Goal: Transaction & Acquisition: Purchase product/service

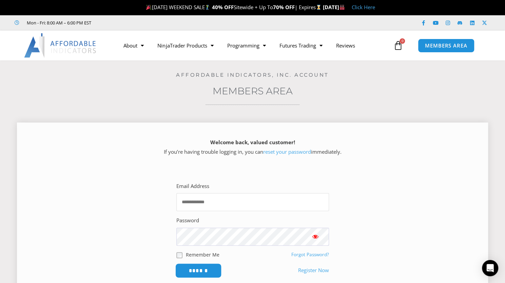
type input "**********"
click at [193, 269] on input "******" at bounding box center [198, 270] width 47 height 15
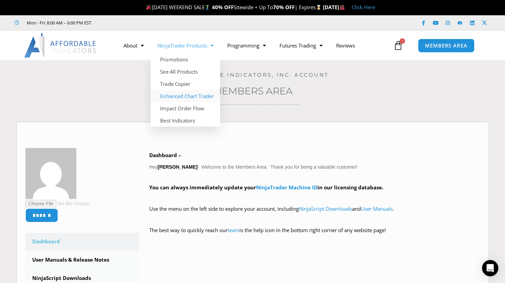
click at [173, 95] on link "Enhanced Chart Trader" at bounding box center [186, 96] width 70 height 12
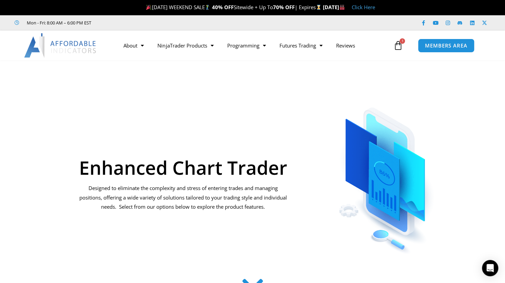
click at [401, 46] on icon at bounding box center [398, 46] width 10 height 10
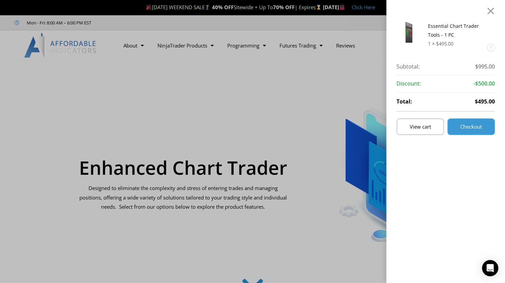
click at [471, 127] on span "Checkout" at bounding box center [472, 126] width 22 height 5
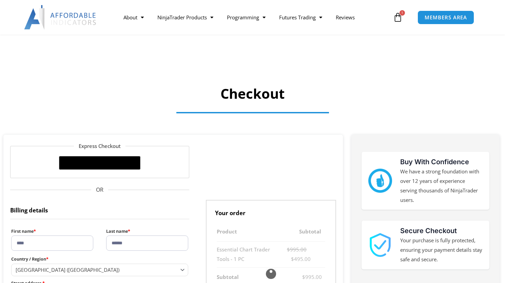
select select "**"
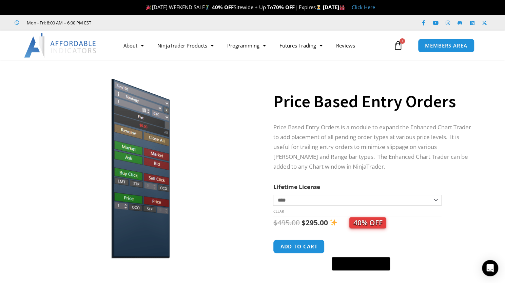
click at [191, 215] on img at bounding box center [139, 166] width 218 height 188
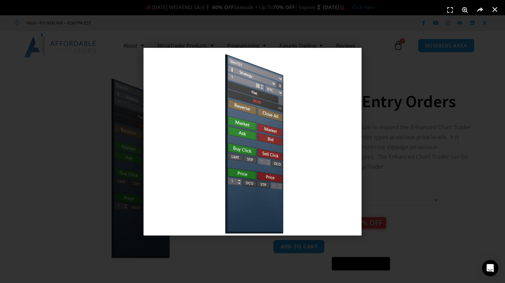
click at [462, 210] on div "1 / 1" at bounding box center [253, 142] width 458 height 236
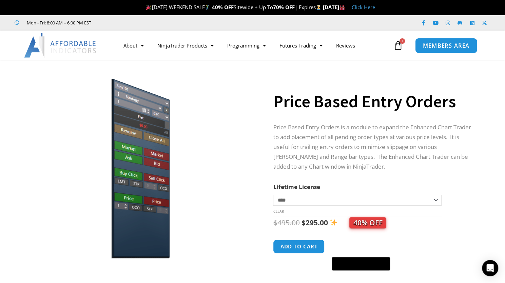
click at [435, 46] on span "MEMBERS AREA" at bounding box center [446, 46] width 47 height 6
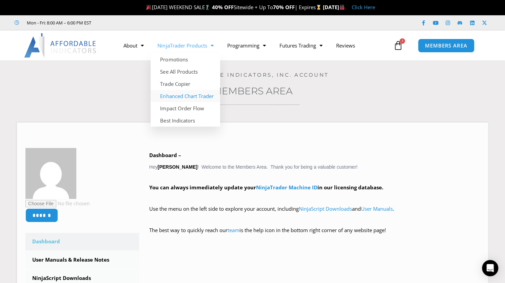
click at [176, 96] on link "Enhanced Chart Trader" at bounding box center [186, 96] width 70 height 12
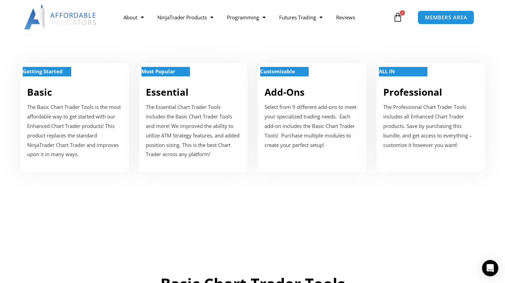
scroll to position [271, 0]
click at [160, 70] on strong "Most Popular" at bounding box center [159, 71] width 34 height 7
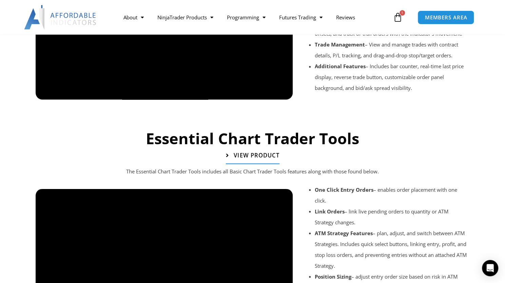
scroll to position [652, 0]
click at [256, 154] on span "View Product" at bounding box center [257, 155] width 46 height 6
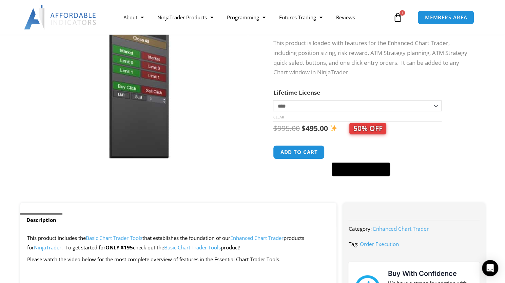
scroll to position [101, 0]
click at [301, 152] on button "Add to cart" at bounding box center [299, 152] width 54 height 15
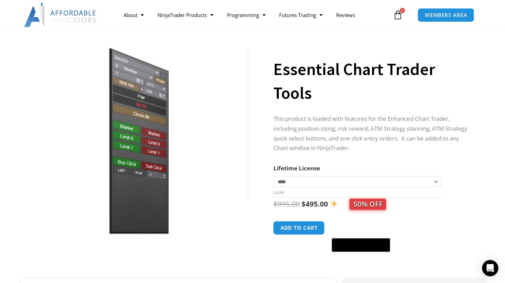
scroll to position [68, 0]
click at [301, 228] on button "Add to cart" at bounding box center [299, 227] width 54 height 15
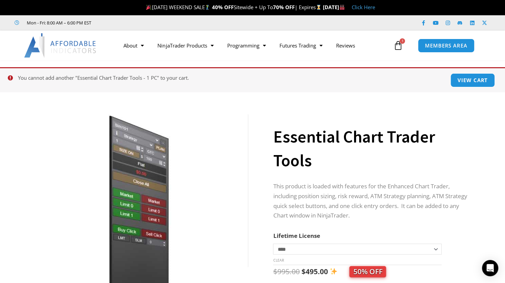
click at [398, 45] on icon at bounding box center [398, 46] width 10 height 10
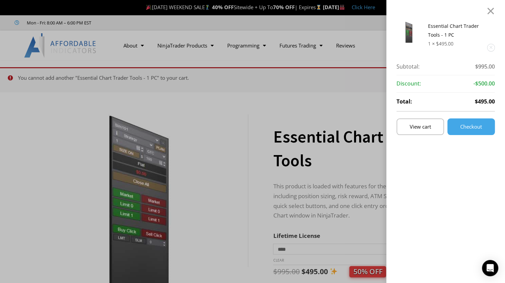
click at [357, 92] on div "Essential Chart Trader Tools - 1 PC 1 × $ 495.00 Subtotal: $ 995.00 Subtotal: $…" at bounding box center [252, 141] width 505 height 283
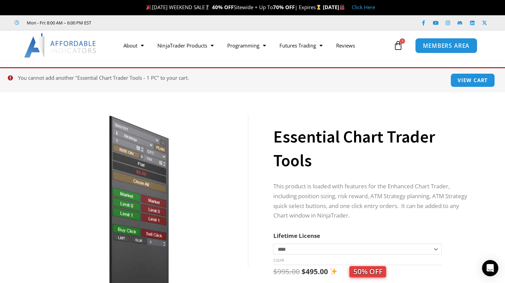
click at [442, 44] on span "MEMBERS AREA" at bounding box center [446, 46] width 47 height 6
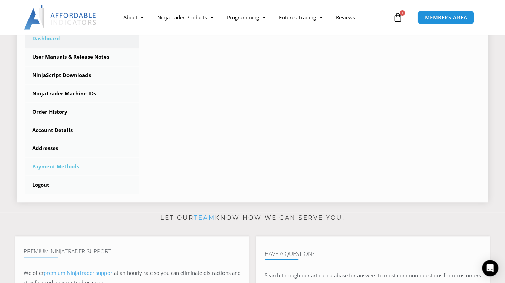
scroll to position [203, 0]
click at [55, 110] on link "Order History" at bounding box center [82, 112] width 114 height 18
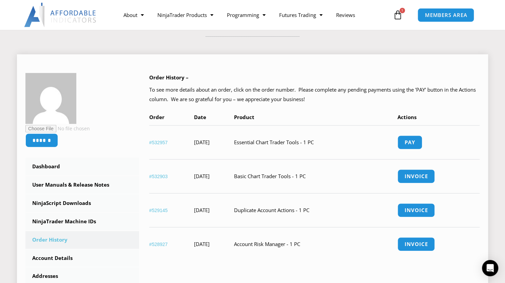
scroll to position [68, 0]
click at [423, 143] on link "Pay" at bounding box center [410, 142] width 26 height 15
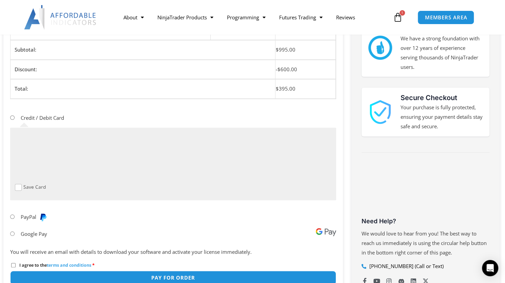
scroll to position [133, 0]
click at [190, 222] on li "PayPal" at bounding box center [173, 216] width 326 height 17
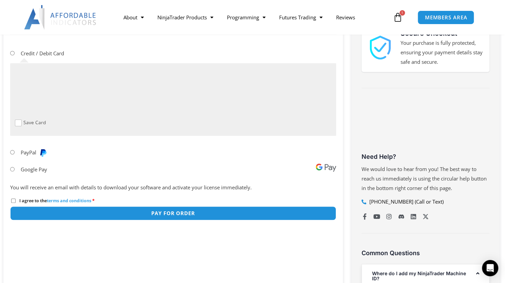
scroll to position [198, 0]
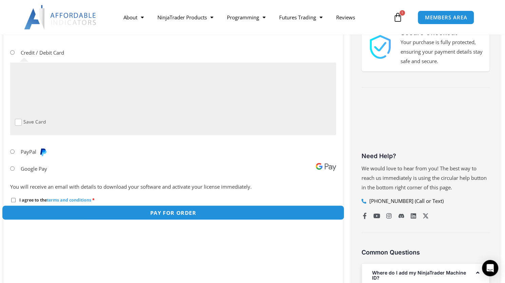
click at [181, 211] on button "Pay for order" at bounding box center [173, 212] width 343 height 15
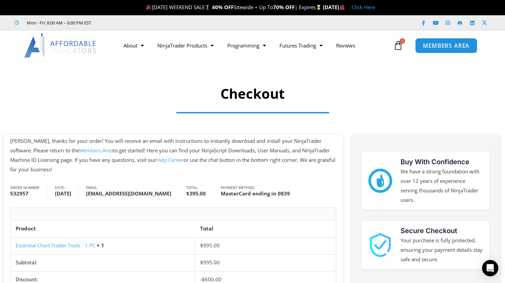
click at [435, 47] on span "MEMBERS AREA" at bounding box center [446, 46] width 47 height 6
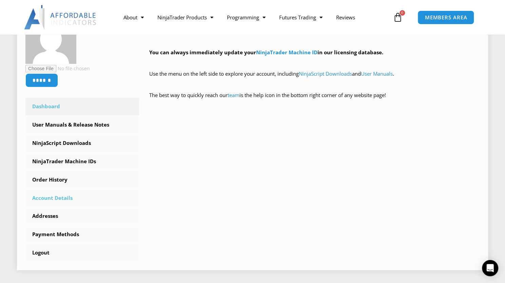
scroll to position [135, 0]
click at [71, 143] on link "NinjaScript Downloads" at bounding box center [82, 143] width 114 height 18
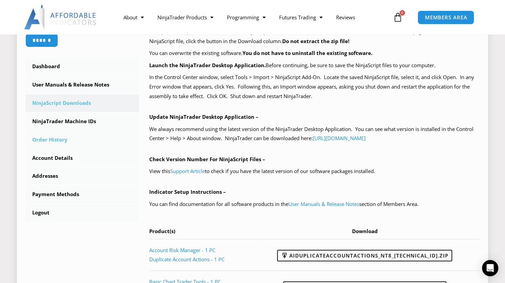
scroll to position [169, 0]
click at [52, 138] on link "Order History" at bounding box center [82, 140] width 114 height 18
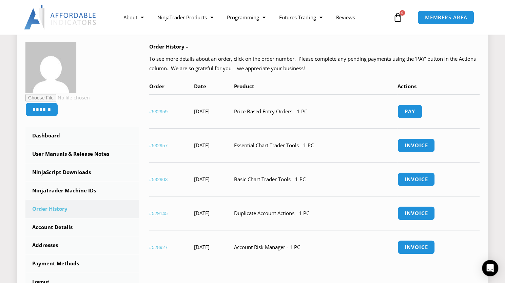
scroll to position [99, 0]
click at [422, 110] on link "Pay" at bounding box center [410, 111] width 26 height 15
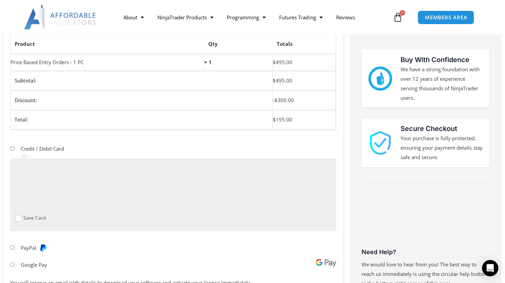
scroll to position [102, 0]
click at [152, 230] on li "Credit / Debit Card Save Card" at bounding box center [173, 190] width 326 height 99
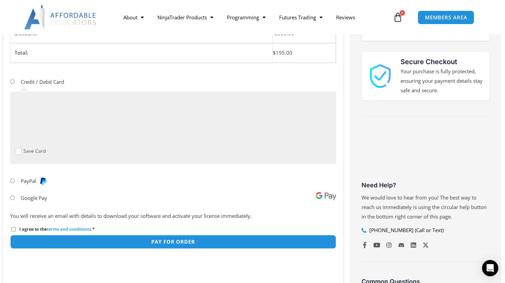
scroll to position [170, 0]
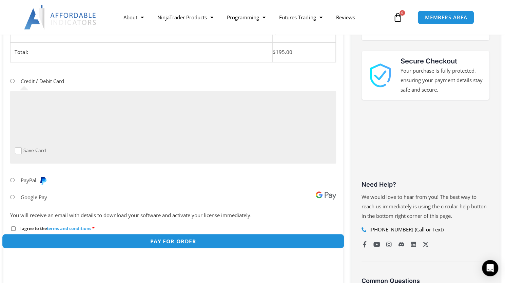
click at [167, 239] on button "Pay for order" at bounding box center [173, 241] width 343 height 15
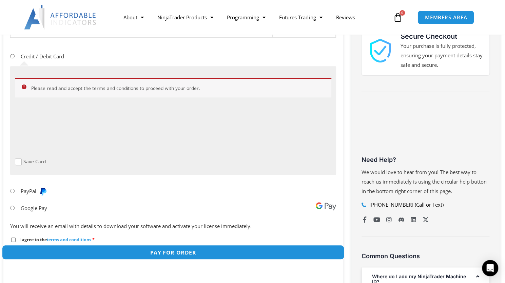
scroll to position [225, 0]
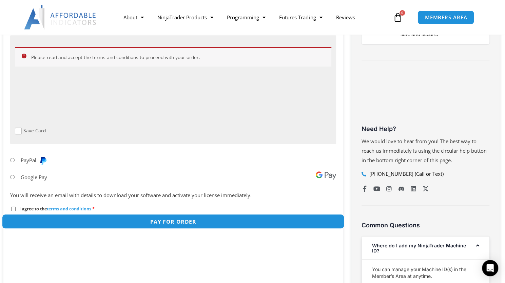
click at [152, 221] on button "Pay for order" at bounding box center [173, 221] width 343 height 15
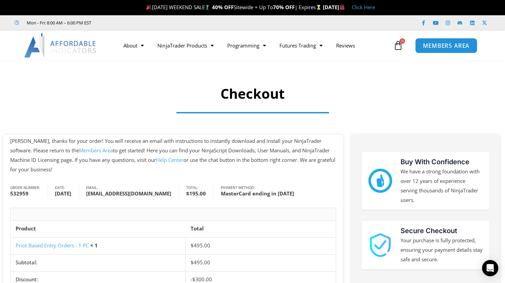
click at [449, 44] on span "MEMBERS AREA" at bounding box center [446, 46] width 47 height 6
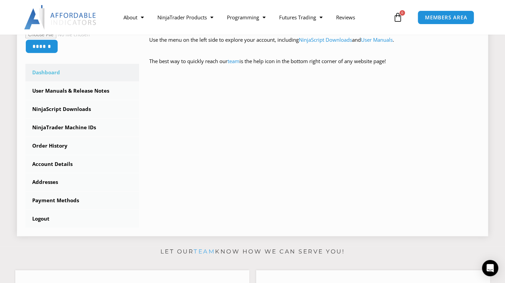
scroll to position [169, 0]
click at [65, 109] on link "NinjaScript Downloads" at bounding box center [82, 109] width 114 height 18
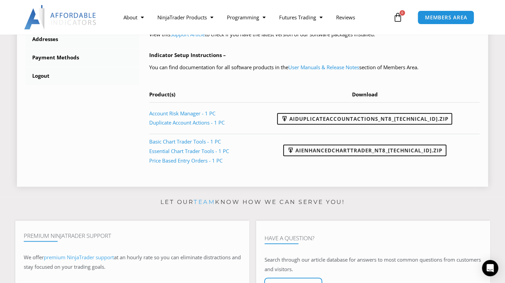
scroll to position [306, 0]
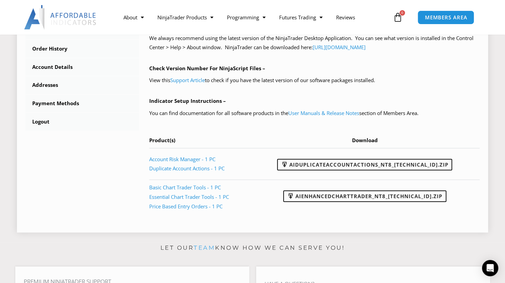
scroll to position [260, 0]
